Goal: Task Accomplishment & Management: Manage account settings

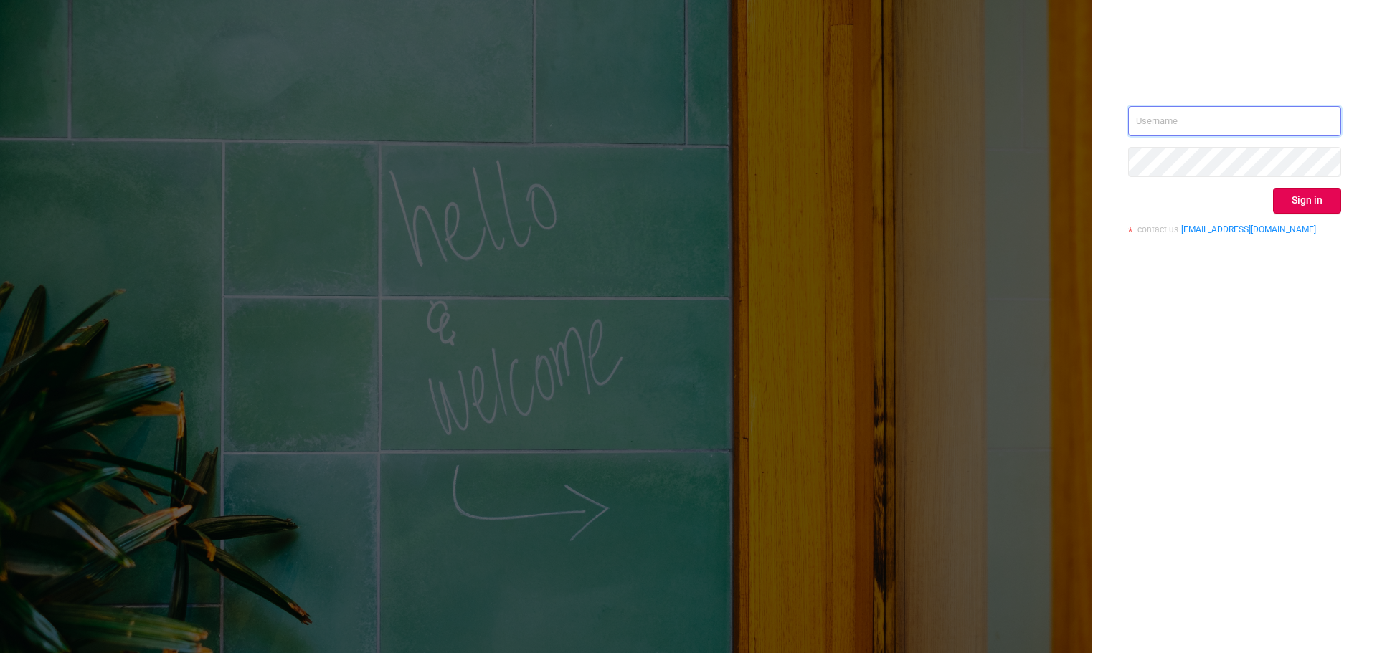
click at [1199, 131] on input "text" at bounding box center [1234, 121] width 213 height 30
click at [1211, 115] on input "text" at bounding box center [1234, 121] width 213 height 30
click at [1179, 127] on input "text" at bounding box center [1234, 121] width 213 height 30
paste input "[EMAIL_ADDRESS][DOMAIN_NAME]"
type input "[EMAIL_ADDRESS][DOMAIN_NAME]"
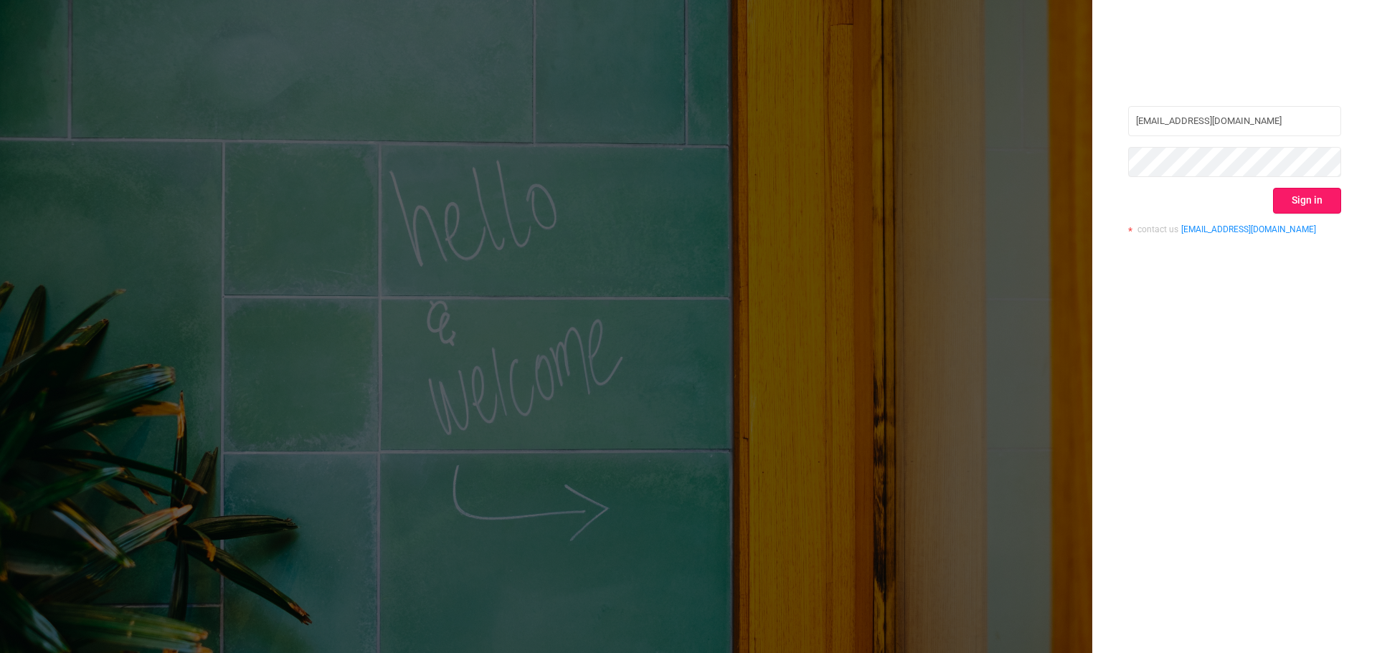
click at [1289, 197] on button "Sign in" at bounding box center [1307, 201] width 68 height 26
